Goal: Task Accomplishment & Management: Manage account settings

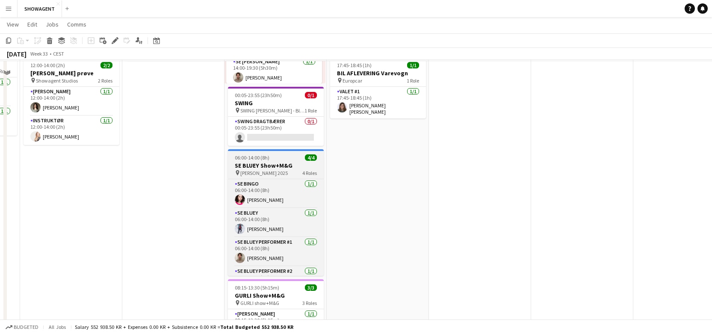
scroll to position [180, 0]
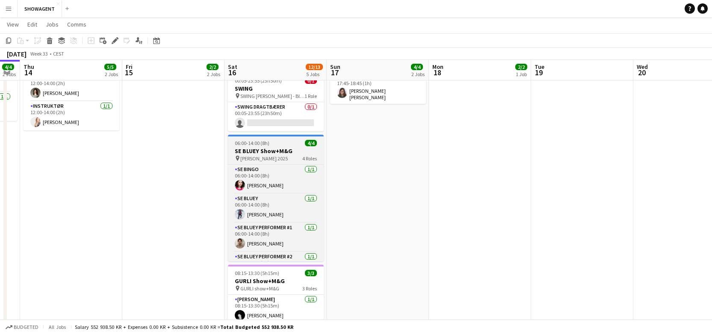
click at [256, 145] on span "06:00-14:00 (8h)" at bounding box center [252, 143] width 35 height 6
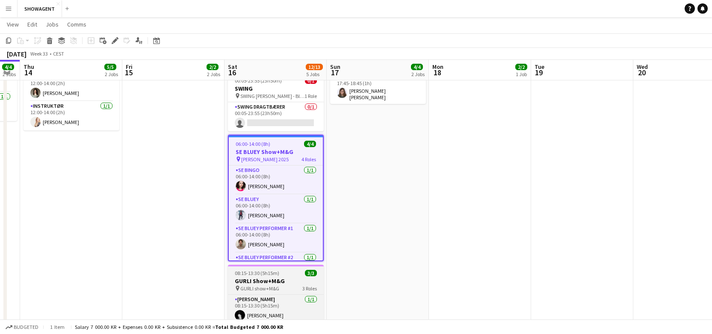
click at [261, 283] on h3 "GURLI Show+M&G" at bounding box center [276, 281] width 96 height 8
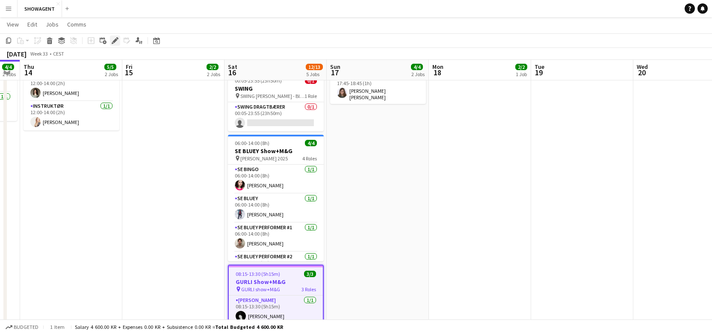
click at [118, 41] on icon "Edit" at bounding box center [115, 40] width 7 height 7
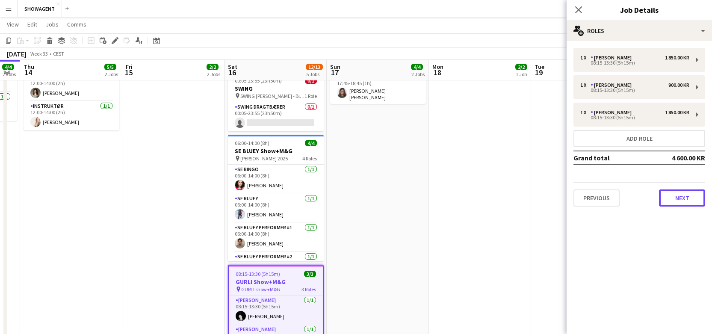
click at [674, 197] on button "Next" at bounding box center [682, 197] width 46 height 17
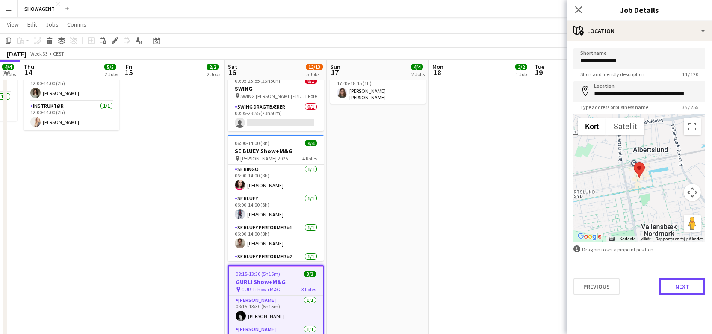
click at [680, 284] on button "Next" at bounding box center [682, 286] width 46 height 17
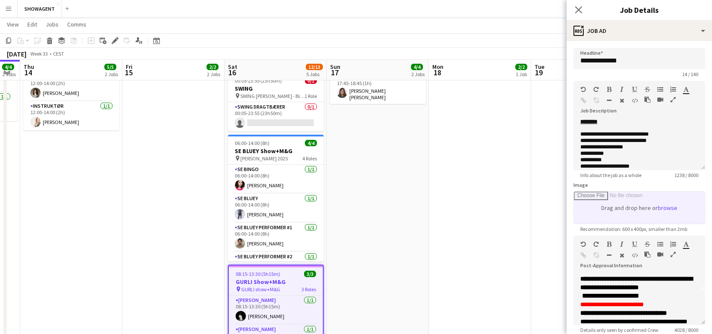
scroll to position [108, 0]
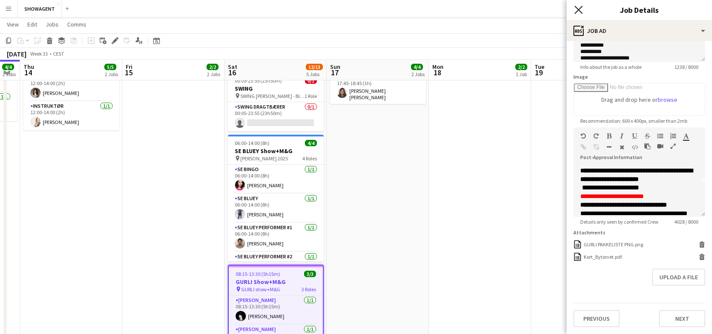
click at [576, 9] on icon "Close pop-in" at bounding box center [578, 10] width 8 height 8
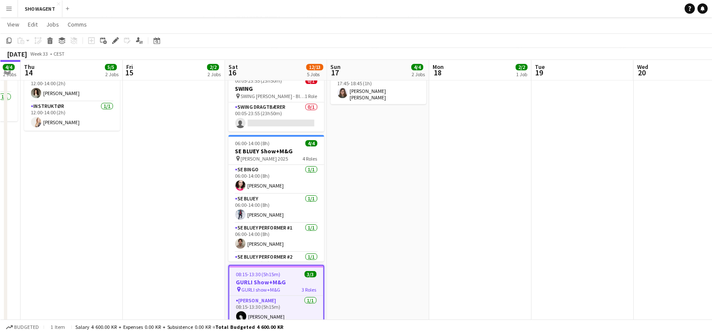
scroll to position [178, 0]
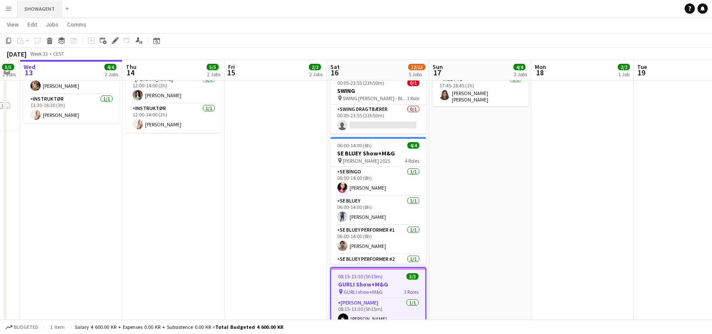
click at [38, 12] on button "SHOWAGENT Close" at bounding box center [40, 8] width 44 height 17
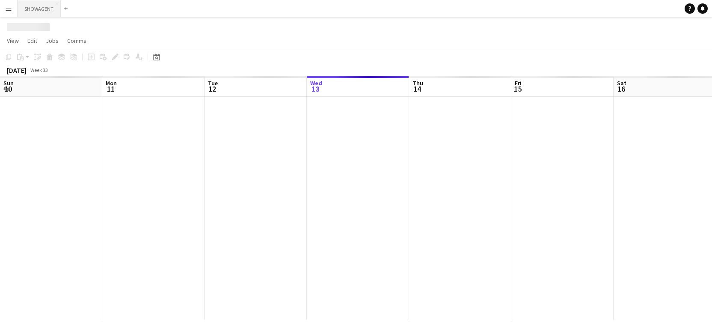
scroll to position [0, 204]
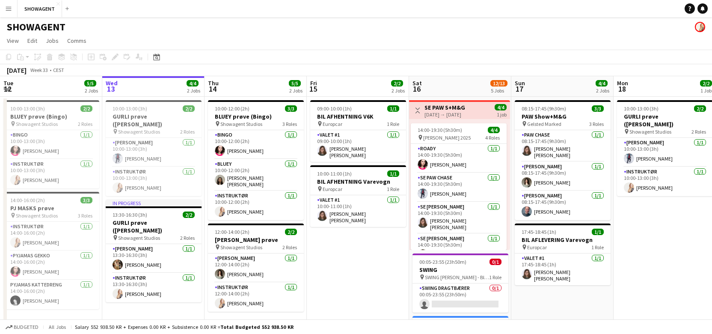
click at [16, 11] on button "Menu" at bounding box center [8, 8] width 17 height 17
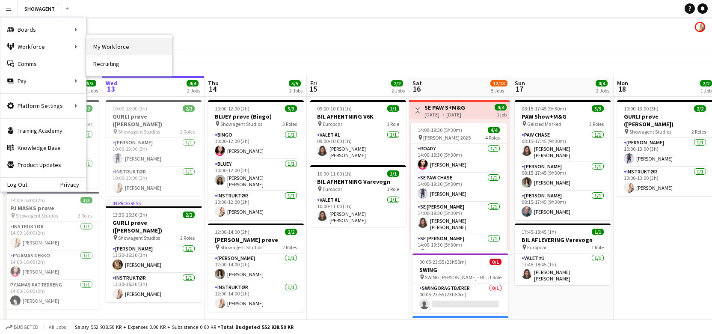
click at [130, 48] on link "My Workforce" at bounding box center [129, 46] width 86 height 17
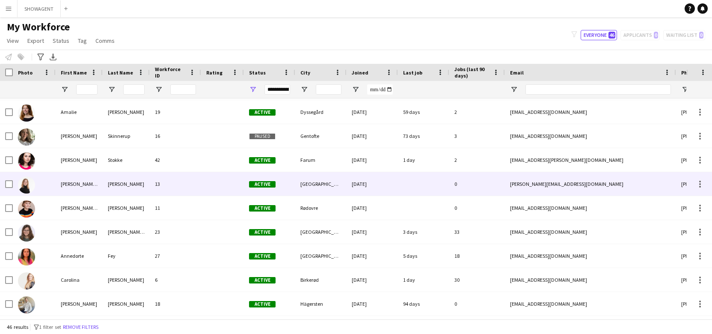
scroll to position [24, 0]
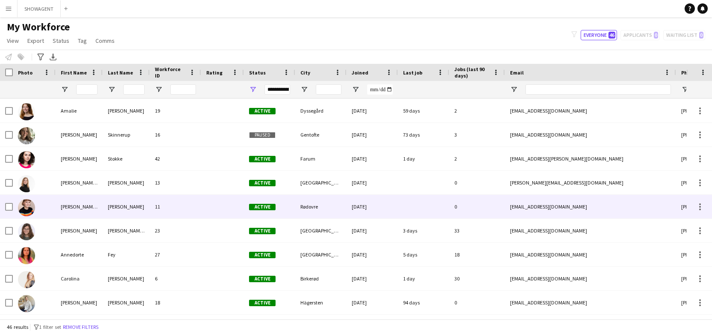
click at [206, 210] on div at bounding box center [222, 207] width 43 height 24
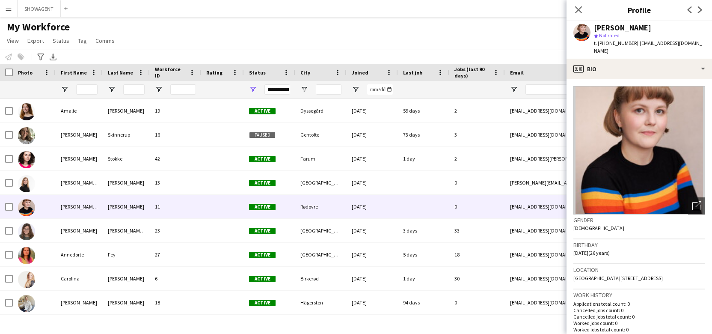
scroll to position [460, 0]
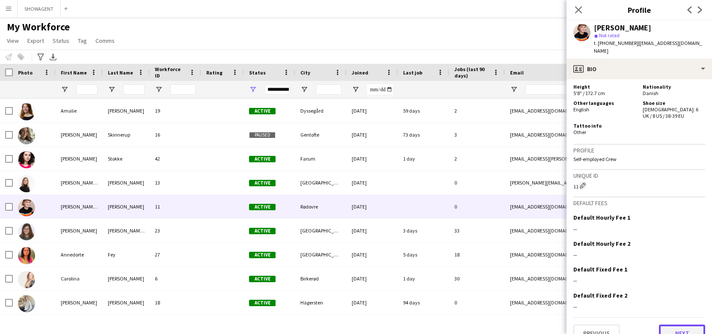
click at [683, 324] on button "Next" at bounding box center [682, 332] width 46 height 17
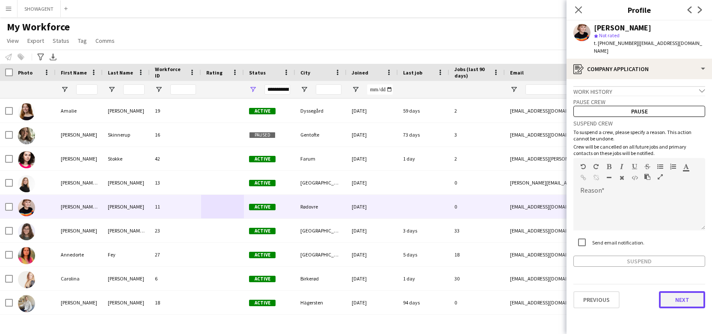
click at [680, 296] on button "Next" at bounding box center [682, 299] width 46 height 17
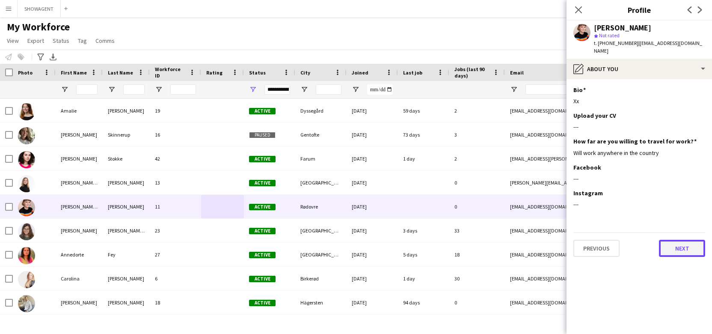
click at [675, 240] on button "Next" at bounding box center [682, 248] width 46 height 17
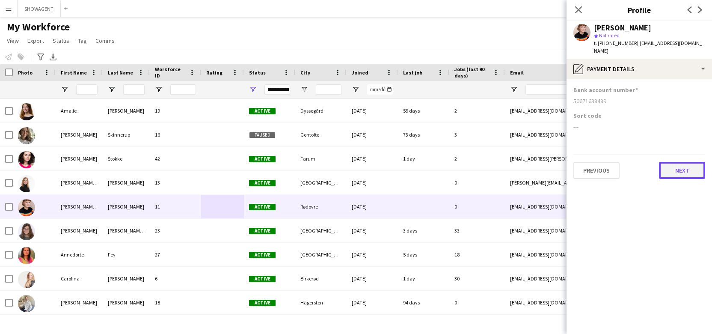
click at [674, 162] on button "Next" at bounding box center [682, 170] width 46 height 17
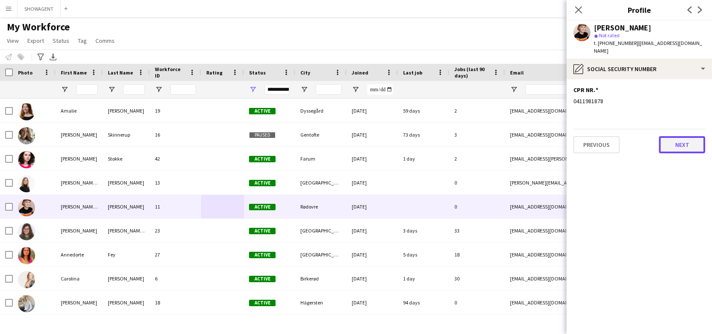
click at [678, 137] on button "Next" at bounding box center [682, 144] width 46 height 17
click at [680, 136] on button "Next" at bounding box center [682, 144] width 46 height 17
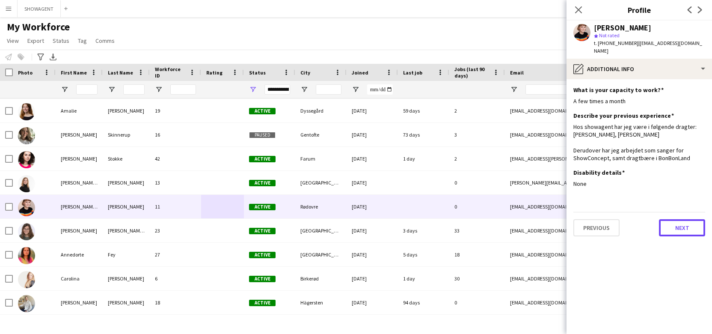
click at [674, 219] on button "Next" at bounding box center [682, 227] width 46 height 17
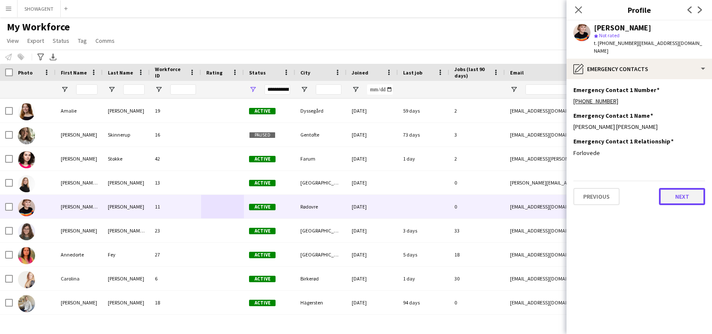
click at [668, 188] on button "Next" at bounding box center [682, 196] width 46 height 17
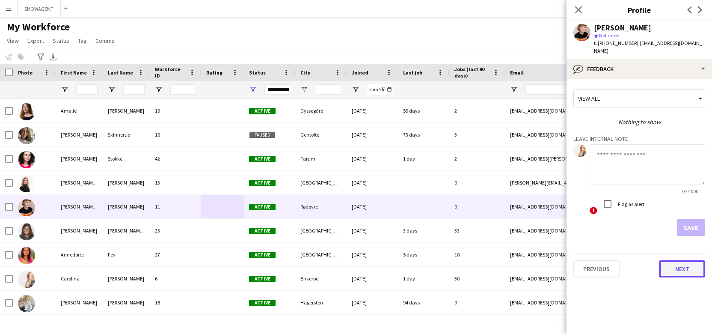
click at [684, 262] on button "Next" at bounding box center [682, 268] width 46 height 17
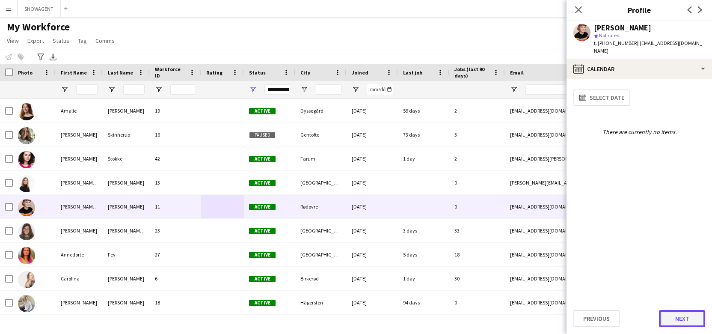
click at [683, 314] on button "Next" at bounding box center [682, 318] width 46 height 17
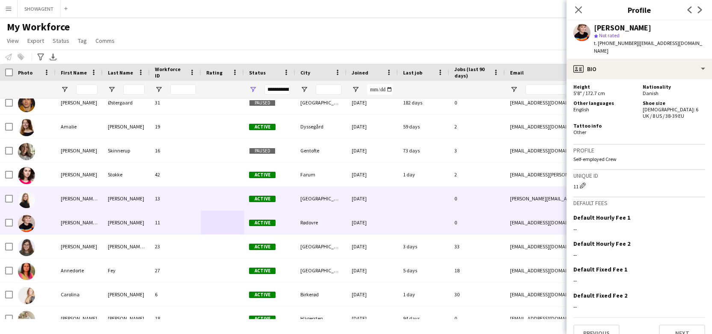
scroll to position [0, 0]
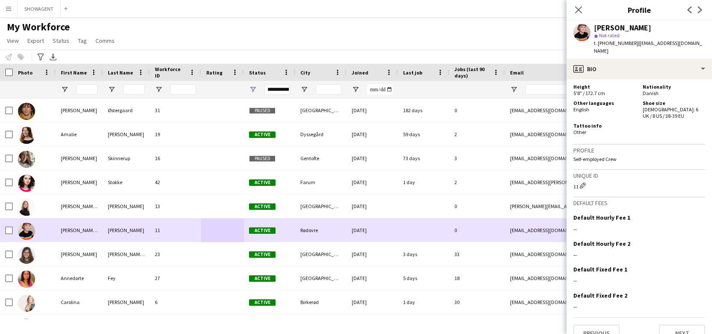
click at [267, 231] on span "Active" at bounding box center [262, 230] width 27 height 6
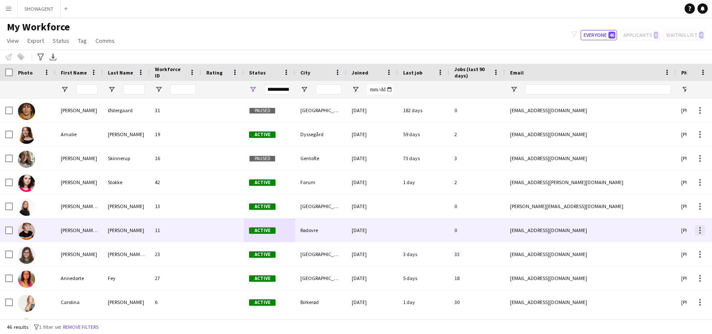
click at [698, 230] on div at bounding box center [700, 230] width 10 height 10
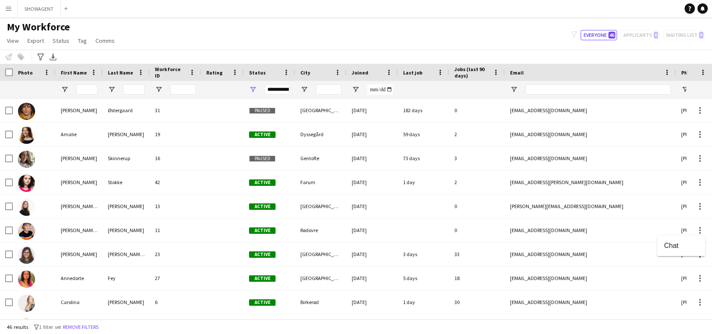
drag, startPoint x: 700, startPoint y: 229, endPoint x: 638, endPoint y: 229, distance: 62.0
click at [700, 229] on div at bounding box center [356, 167] width 712 height 334
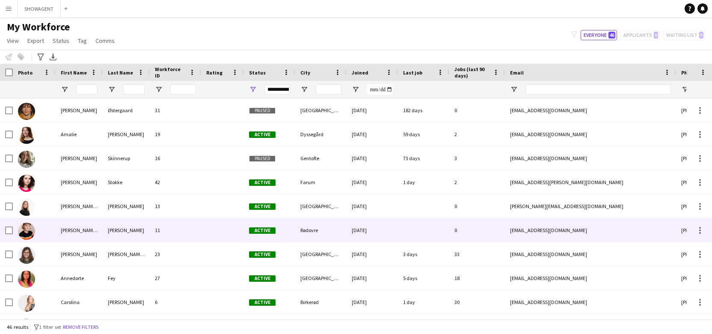
click at [241, 233] on div at bounding box center [222, 230] width 43 height 24
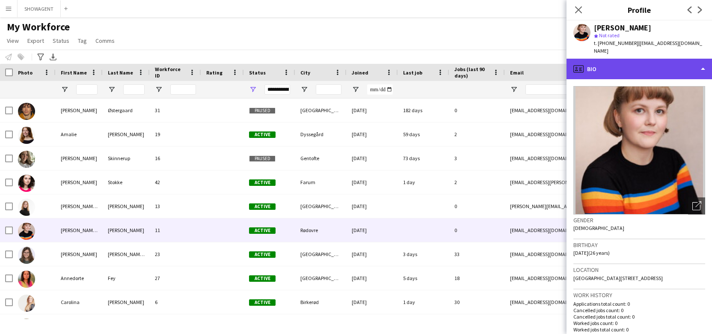
click at [698, 59] on div "profile Bio" at bounding box center [638, 69] width 145 height 21
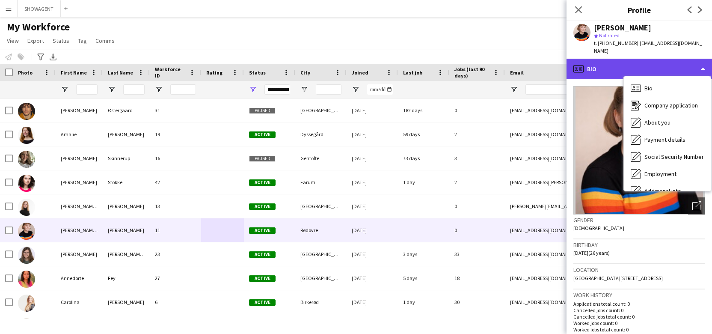
click at [703, 59] on div "profile Bio" at bounding box center [638, 69] width 145 height 21
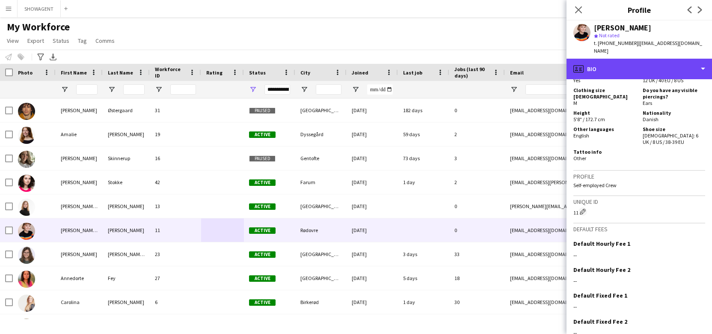
scroll to position [460, 0]
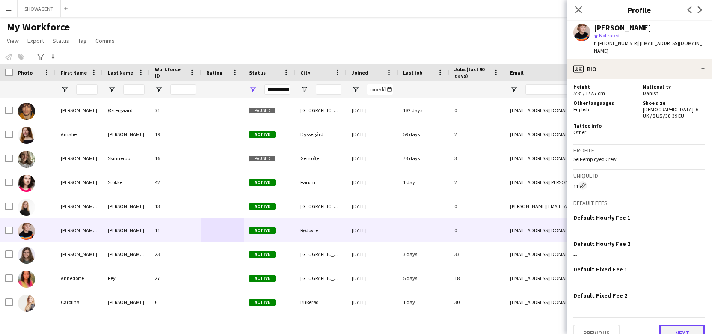
click at [685, 324] on button "Next" at bounding box center [682, 332] width 46 height 17
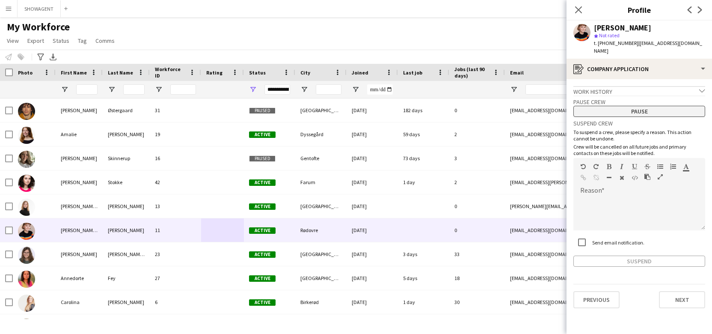
click at [647, 106] on button "Pause" at bounding box center [639, 111] width 132 height 11
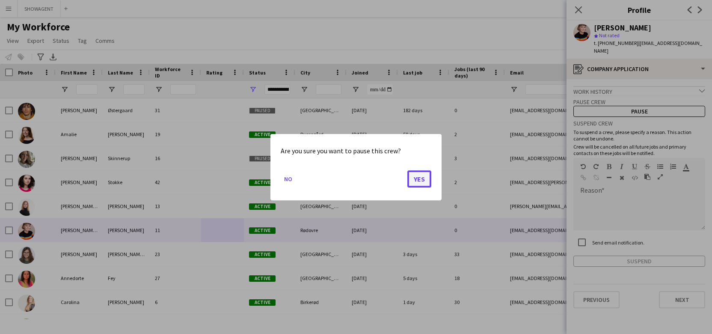
click at [414, 175] on button "Yes" at bounding box center [419, 178] width 24 height 17
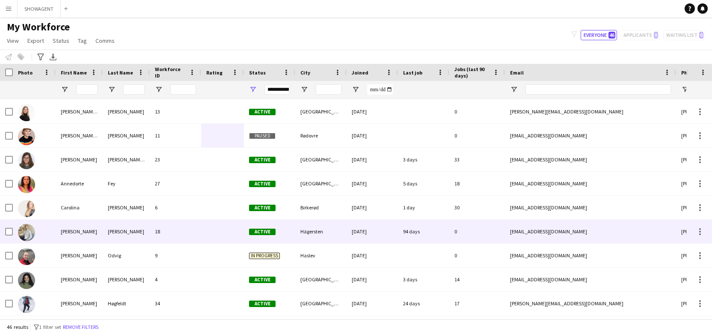
scroll to position [100, 0]
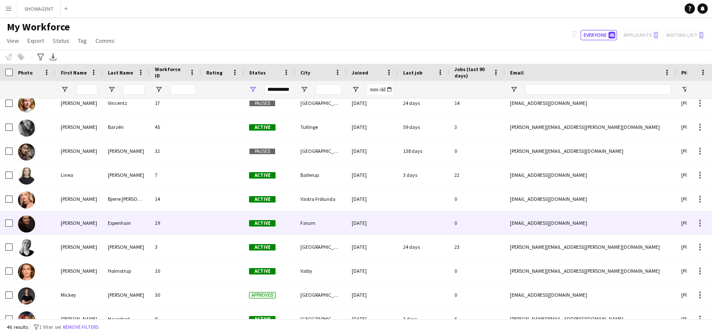
click at [190, 225] on div "29" at bounding box center [175, 223] width 51 height 24
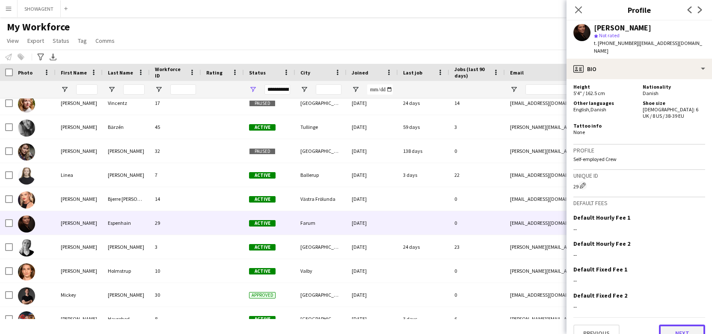
click at [683, 324] on button "Next" at bounding box center [682, 332] width 46 height 17
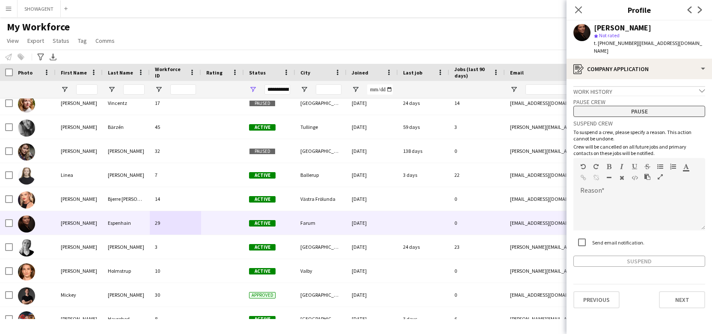
click at [642, 106] on button "Pause" at bounding box center [639, 111] width 132 height 11
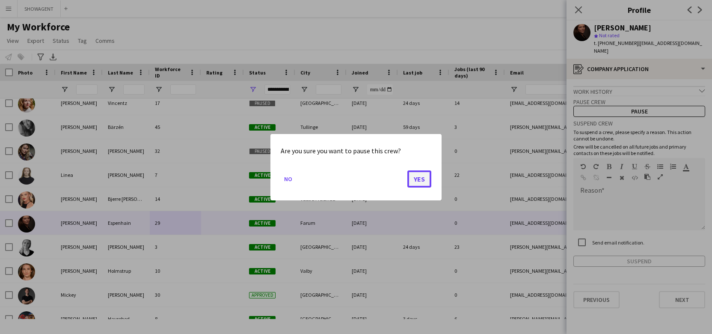
click at [412, 176] on button "Yes" at bounding box center [419, 178] width 24 height 17
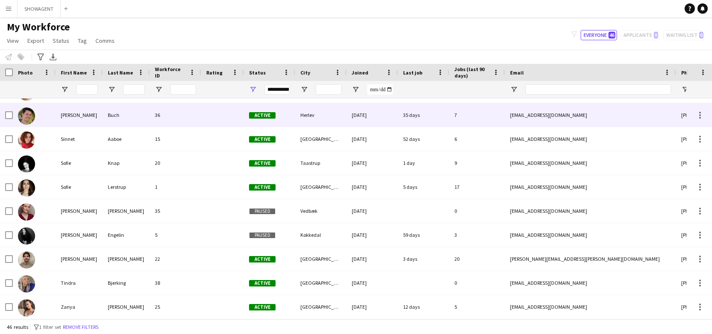
click at [76, 121] on div "[PERSON_NAME]" at bounding box center [79, 115] width 47 height 24
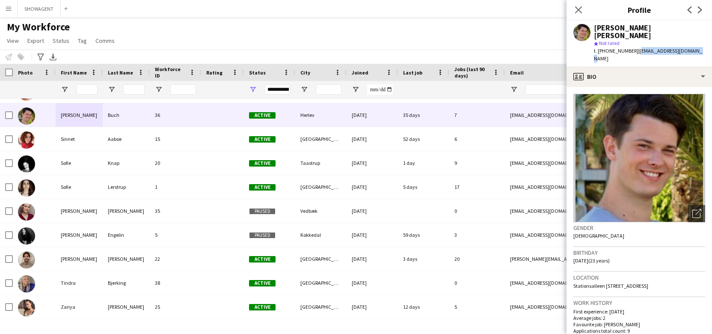
drag, startPoint x: 640, startPoint y: 42, endPoint x: 689, endPoint y: 42, distance: 49.2
click at [689, 42] on div "[PERSON_NAME] [PERSON_NAME] star Not rated t. [PHONE_NUMBER] | [EMAIL_ADDRESS][…" at bounding box center [638, 44] width 145 height 46
copy span "[EMAIL_ADDRESS][DOMAIN_NAME]"
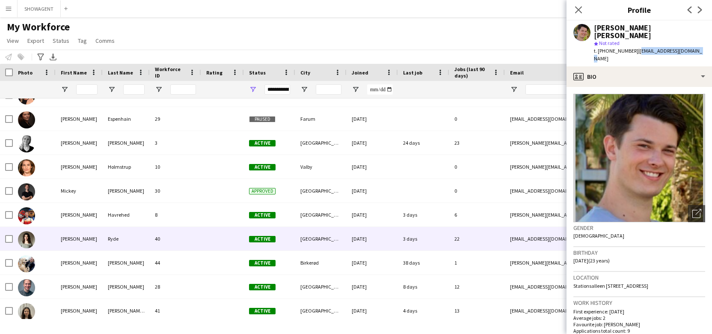
scroll to position [882, 0]
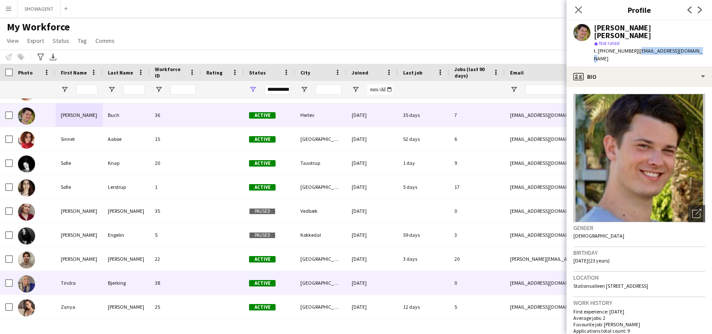
click at [277, 282] on div "Active" at bounding box center [269, 283] width 51 height 24
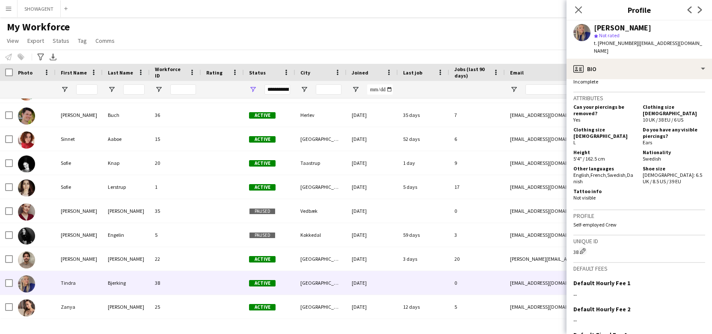
scroll to position [477, 0]
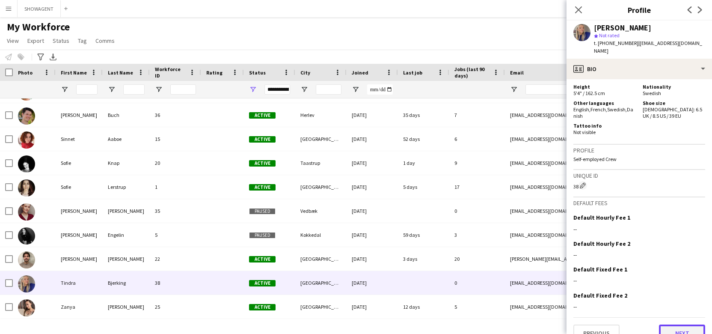
click at [685, 324] on button "Next" at bounding box center [682, 332] width 46 height 17
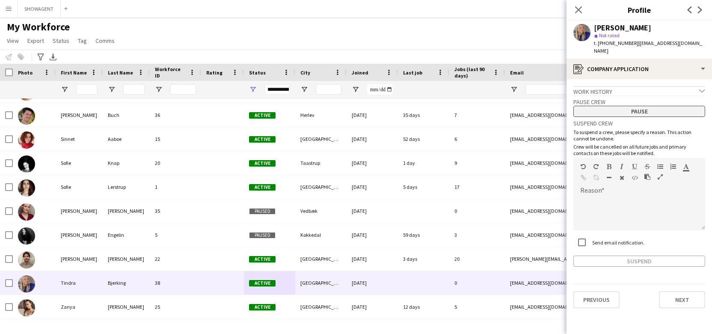
click at [643, 97] on div "Pause crew Pause" at bounding box center [639, 105] width 132 height 21
click at [643, 106] on button "Pause" at bounding box center [639, 111] width 132 height 11
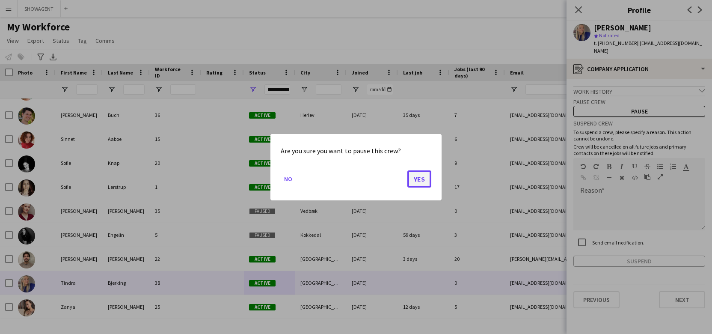
drag, startPoint x: 411, startPoint y: 181, endPoint x: 407, endPoint y: 178, distance: 5.5
click at [411, 180] on button "Yes" at bounding box center [419, 178] width 24 height 17
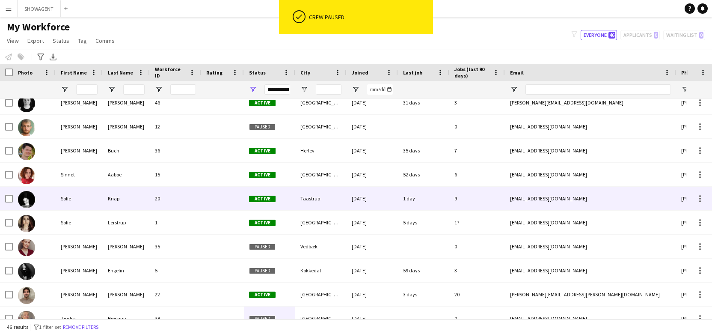
scroll to position [882, 0]
